Goal: Task Accomplishment & Management: Manage account settings

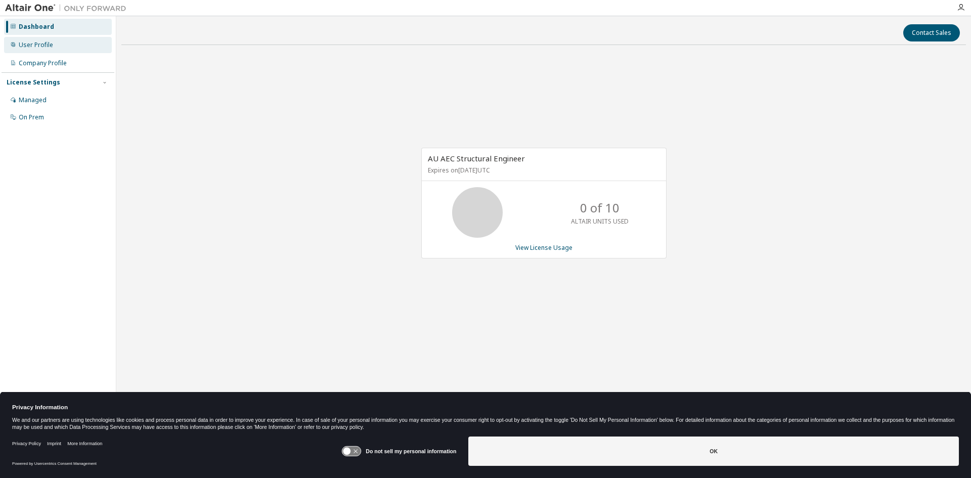
click at [44, 47] on div "User Profile" at bounding box center [36, 45] width 34 height 8
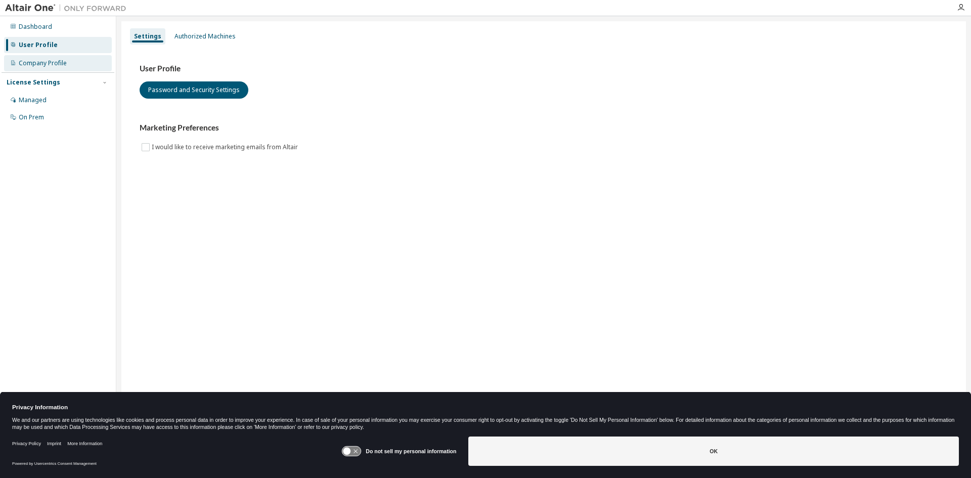
click at [42, 68] on div "Company Profile" at bounding box center [58, 63] width 108 height 16
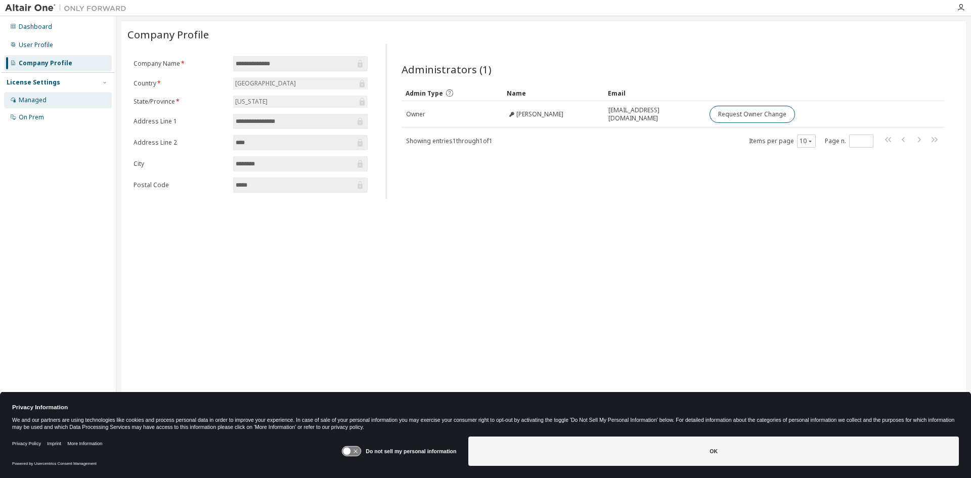
click at [45, 103] on div "Managed" at bounding box center [33, 100] width 28 height 8
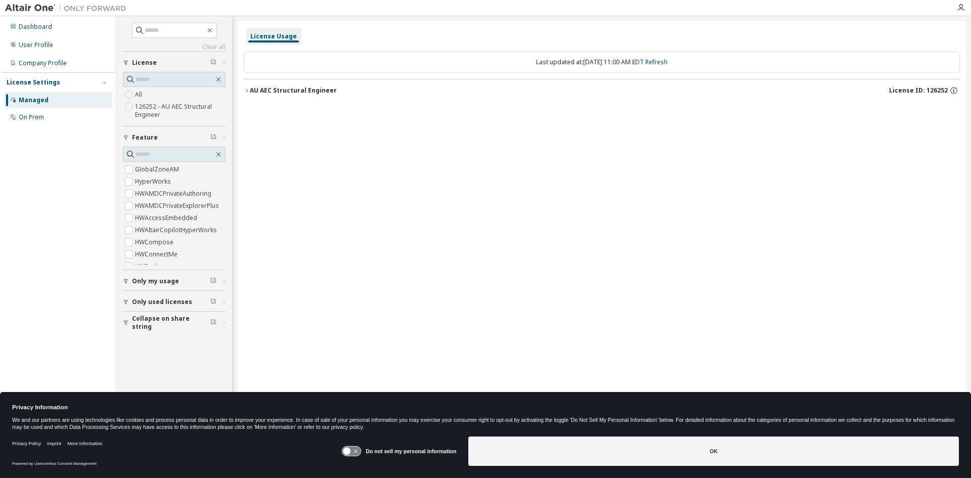
click at [162, 116] on label "126252 - AU AEC Structural Engineer" at bounding box center [180, 111] width 91 height 20
click at [171, 184] on label "HWSfoundationCSA" at bounding box center [164, 185] width 59 height 12
click at [441, 86] on div "AU AEC Structural Engineer License ID: 126252" at bounding box center [605, 90] width 710 height 9
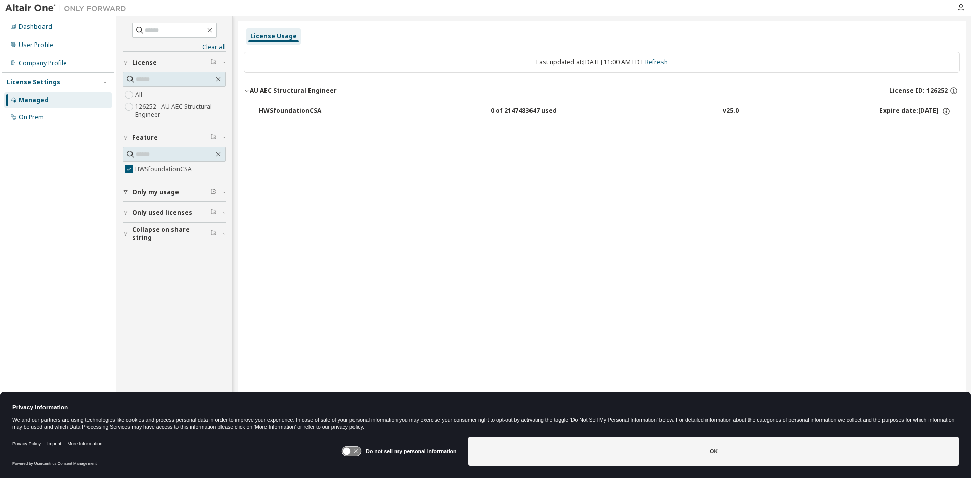
click at [310, 110] on div "HWSfoundationCSA" at bounding box center [304, 111] width 91 height 9
click at [293, 109] on div "HWSfoundationCSA" at bounding box center [304, 111] width 91 height 9
click at [216, 154] on icon "button" at bounding box center [218, 154] width 8 height 8
click at [160, 153] on input "text" at bounding box center [175, 154] width 78 height 10
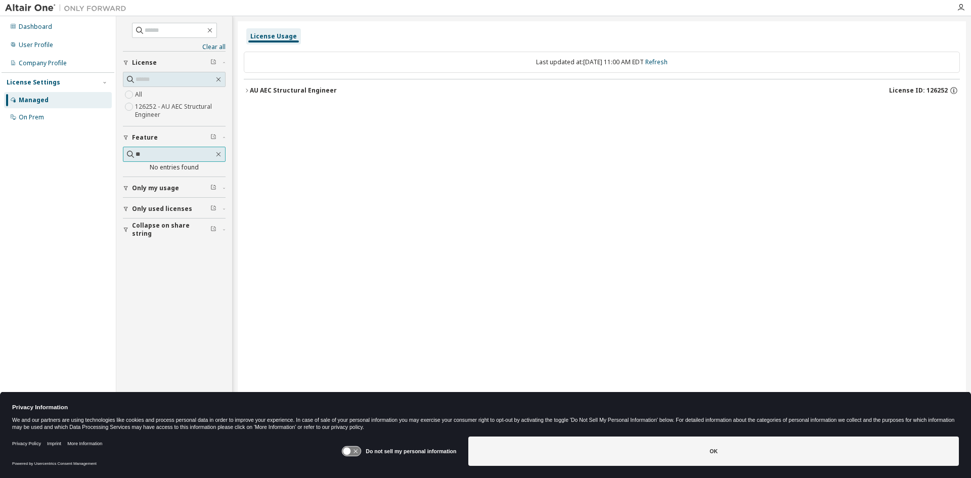
type input "*"
type input "**********"
click at [220, 153] on icon "button" at bounding box center [218, 154] width 8 height 8
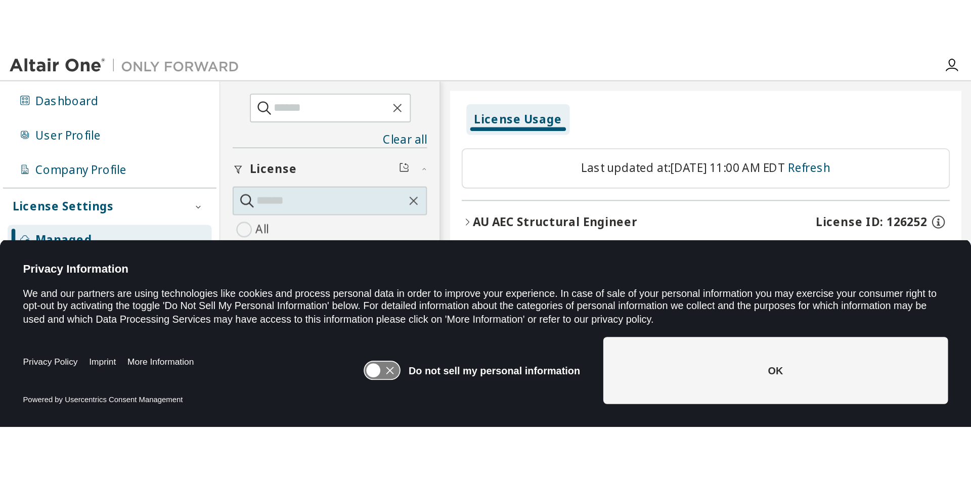
scroll to position [572, 0]
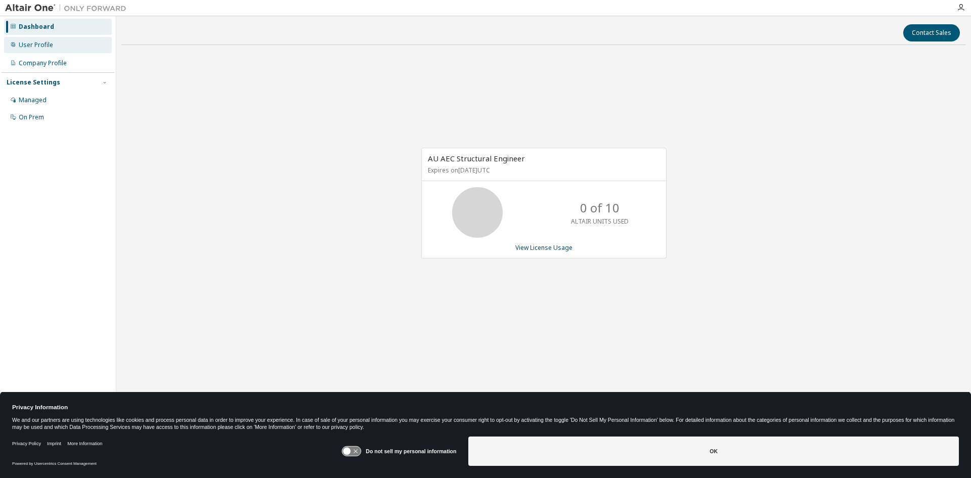
click at [46, 48] on div "User Profile" at bounding box center [36, 45] width 34 height 8
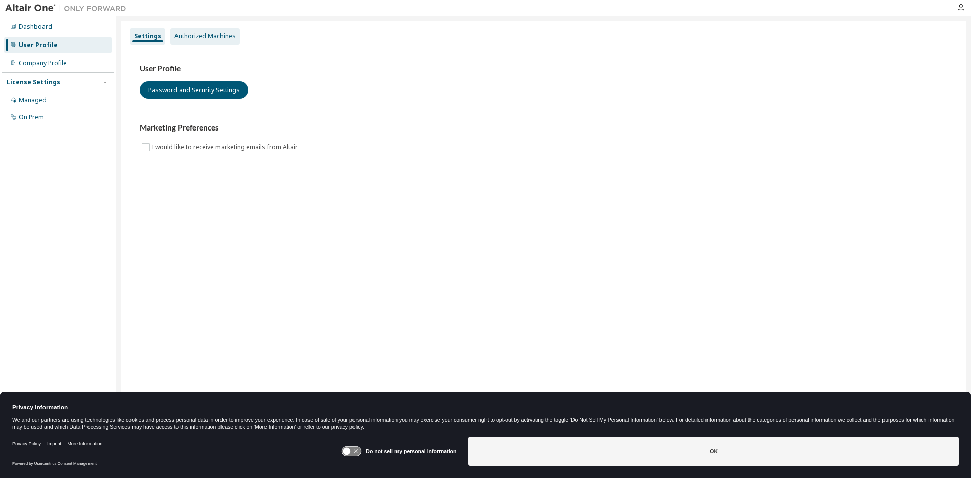
click at [204, 38] on div "Authorized Machines" at bounding box center [205, 36] width 61 height 8
